Goal: Use online tool/utility: Utilize a website feature to perform a specific function

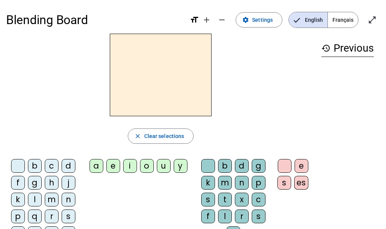
click at [337, 20] on span "Français" at bounding box center [343, 19] width 30 height 15
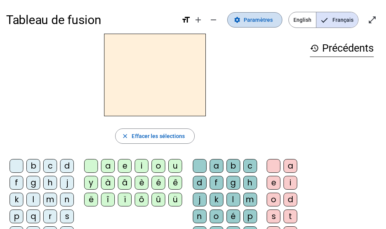
click at [267, 26] on span at bounding box center [255, 20] width 54 height 18
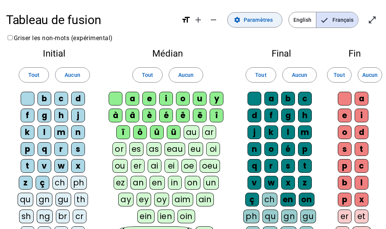
click at [254, 21] on span "Paramètres" at bounding box center [258, 19] width 29 height 9
click at [263, 24] on span "Paramètres" at bounding box center [258, 19] width 29 height 9
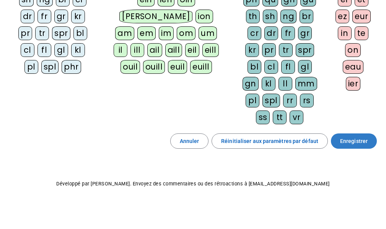
click at [350, 143] on span "Enregistrer" at bounding box center [354, 141] width 28 height 9
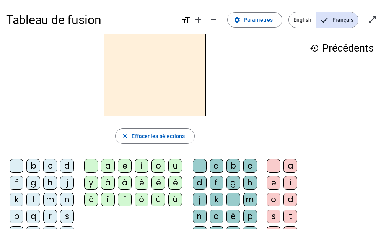
scroll to position [38, 0]
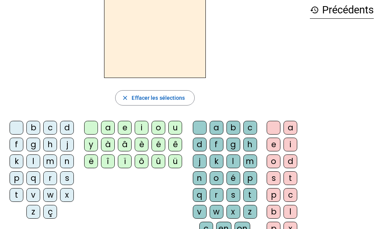
click at [67, 180] on div "s" at bounding box center [67, 178] width 14 height 14
click at [140, 128] on div "i" at bounding box center [142, 128] width 14 height 14
click at [229, 159] on div "l" at bounding box center [233, 162] width 14 height 14
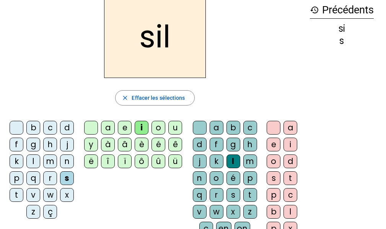
click at [268, 159] on div "o" at bounding box center [274, 162] width 14 height 14
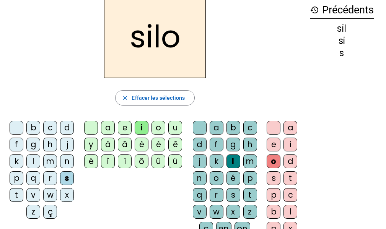
click at [275, 161] on div "o" at bounding box center [274, 162] width 14 height 14
click at [269, 159] on div "o" at bounding box center [274, 162] width 14 height 14
click at [276, 163] on div "o" at bounding box center [274, 162] width 14 height 14
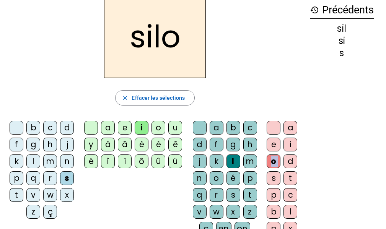
click at [277, 163] on div "o" at bounding box center [274, 162] width 14 height 14
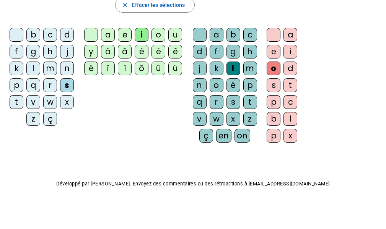
scroll to position [0, 0]
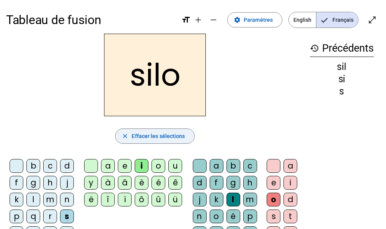
click at [188, 135] on span "button" at bounding box center [155, 136] width 78 height 18
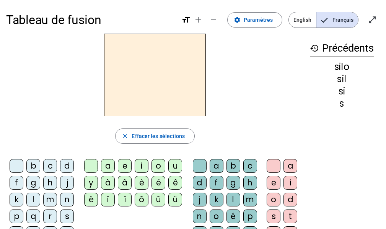
click at [66, 216] on div "s" at bounding box center [67, 217] width 14 height 14
click at [138, 168] on div "i" at bounding box center [142, 166] width 14 height 14
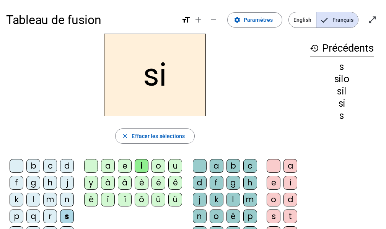
click at [231, 201] on div "l" at bounding box center [233, 200] width 14 height 14
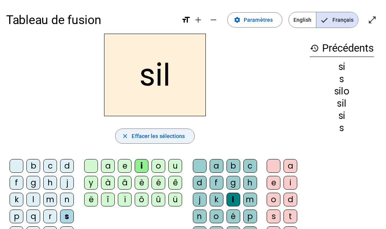
click at [177, 136] on span "Effacer les sélections" at bounding box center [158, 136] width 53 height 9
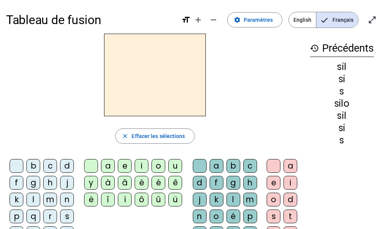
click at [68, 214] on div "s" at bounding box center [67, 217] width 14 height 14
click at [146, 168] on div "i" at bounding box center [142, 166] width 14 height 14
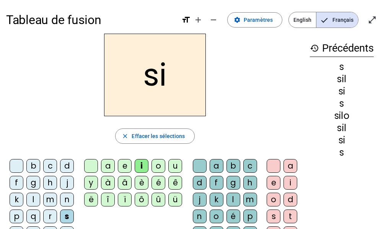
click at [108, 169] on div "a" at bounding box center [108, 166] width 14 height 14
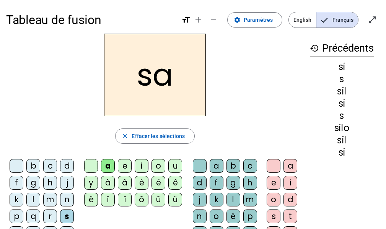
drag, startPoint x: 169, startPoint y: 174, endPoint x: 172, endPoint y: 171, distance: 4.1
click at [169, 173] on letter-bubble "u" at bounding box center [176, 167] width 17 height 17
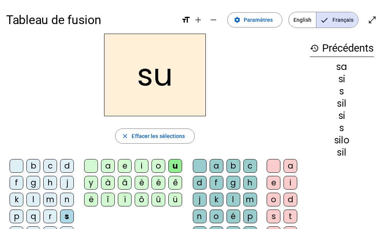
click at [174, 168] on div "u" at bounding box center [175, 166] width 14 height 14
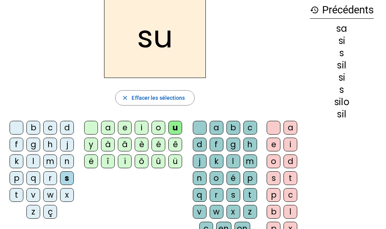
click at [17, 195] on div "t" at bounding box center [17, 195] width 14 height 14
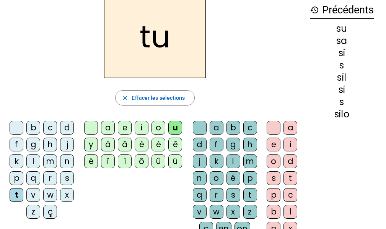
scroll to position [0, 0]
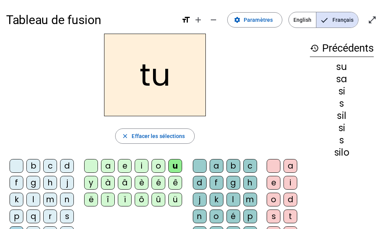
click at [67, 166] on div "d" at bounding box center [67, 166] width 14 height 14
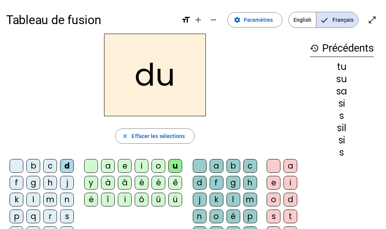
click at [125, 166] on div "e" at bounding box center [125, 166] width 14 height 14
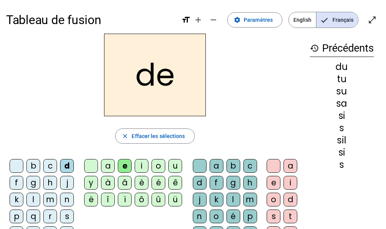
click at [55, 198] on div "m" at bounding box center [50, 200] width 14 height 14
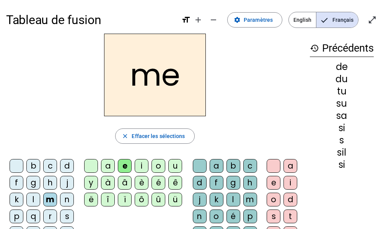
scroll to position [38, 0]
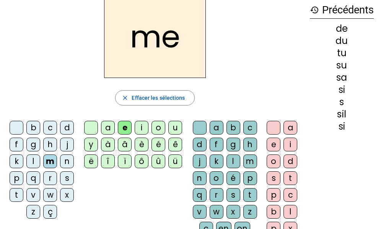
click at [17, 196] on div "t" at bounding box center [17, 195] width 14 height 14
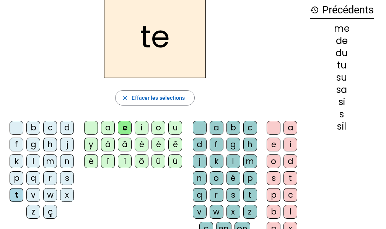
scroll to position [0, 0]
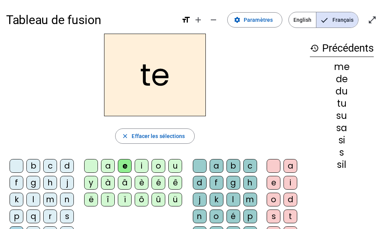
click at [73, 178] on div "j" at bounding box center [67, 183] width 14 height 14
